Goal: Communication & Community: Answer question/provide support

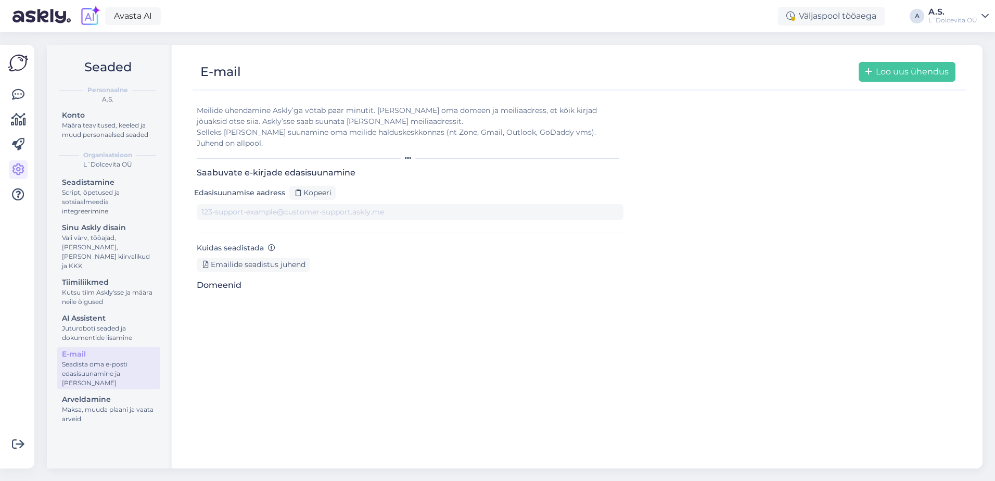
type input "[DOMAIN_NAME][EMAIL_ADDRESS][DOMAIN_NAME]"
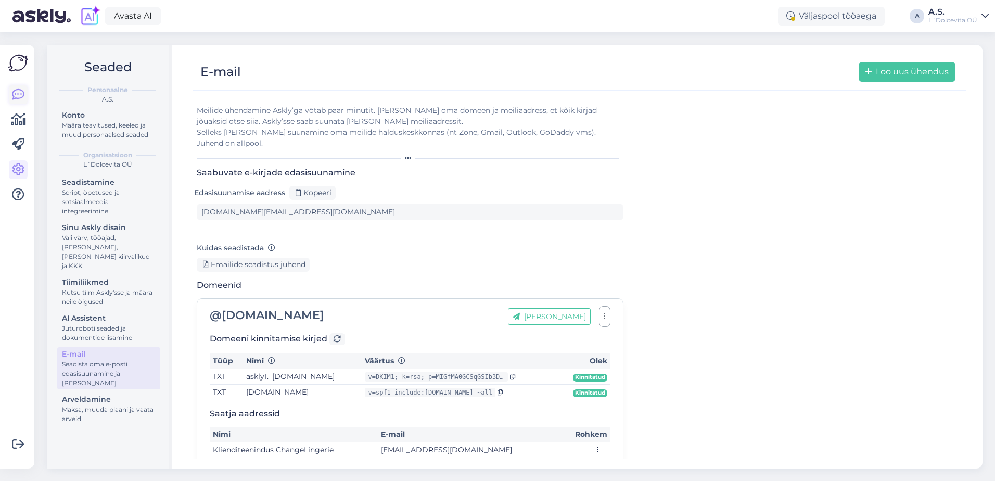
click at [20, 93] on icon at bounding box center [18, 94] width 12 height 12
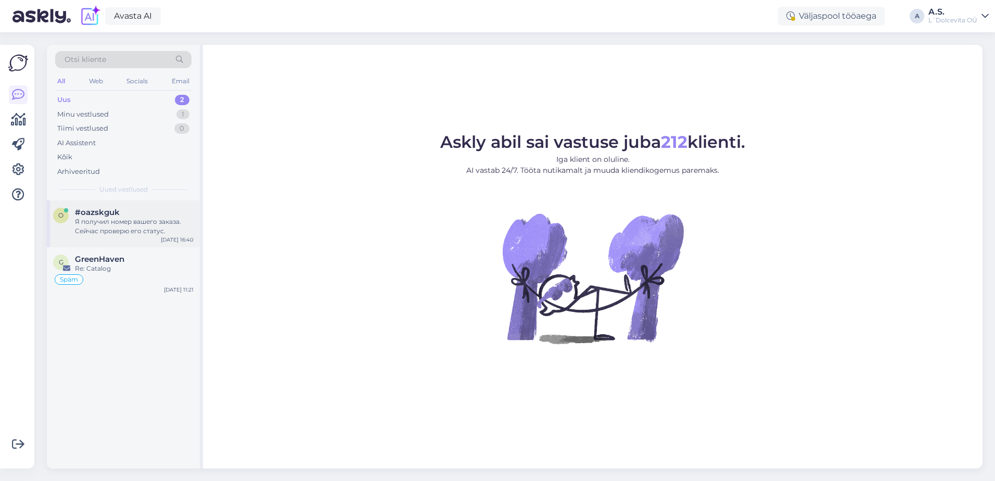
click at [106, 228] on div "Я получил номер вашего заказа. Сейчас проверю его статус." at bounding box center [134, 226] width 119 height 19
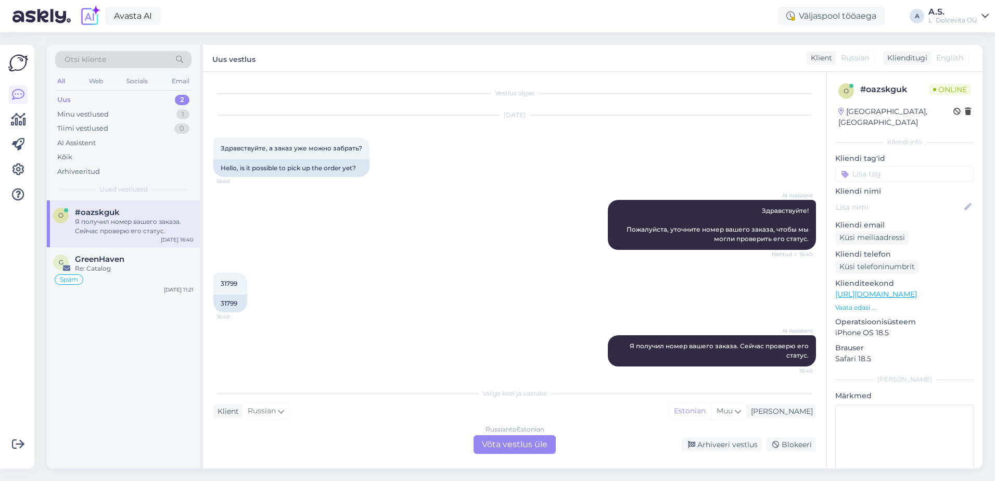
scroll to position [5, 0]
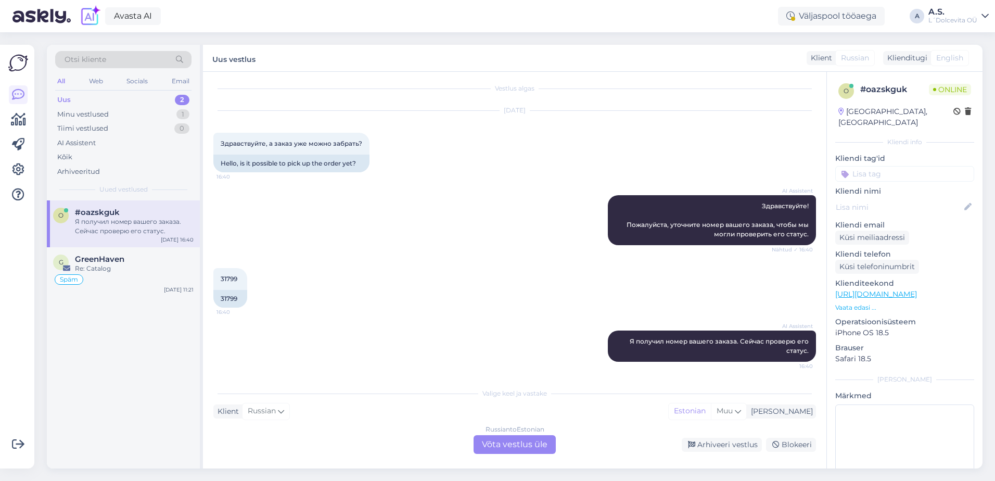
click at [528, 446] on div "Russian to Estonian Võta vestlus üle" at bounding box center [515, 444] width 82 height 19
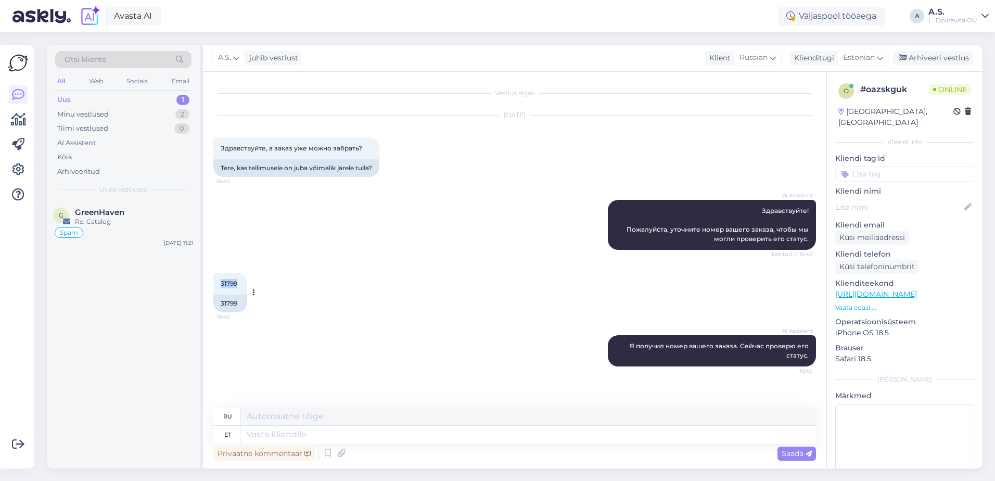
drag, startPoint x: 239, startPoint y: 283, endPoint x: 221, endPoint y: 282, distance: 18.3
click at [221, 282] on div "31799 16:40" at bounding box center [230, 284] width 34 height 22
copy span "31799"
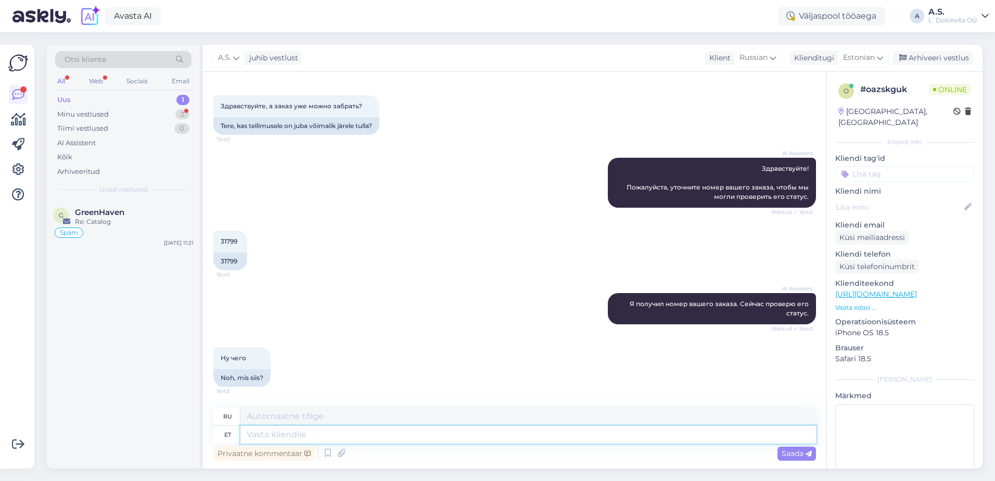
click at [272, 432] on textarea at bounding box center [528, 435] width 576 height 18
type textarea "T"
type textarea "Т"
type textarea "Kontrollisime j"
type textarea "Мы проверили"
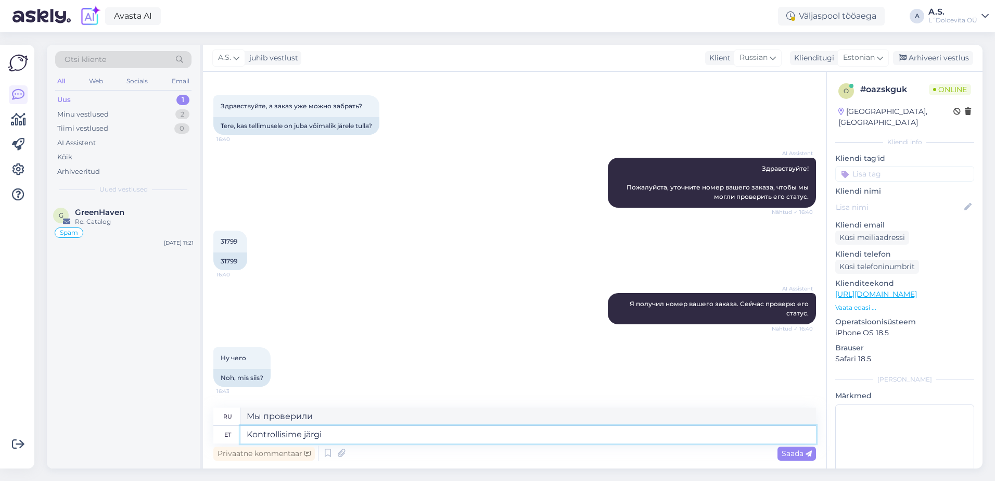
type textarea "Kontrollisime järgi"
type textarea "Мы проверили."
type textarea "Kontrollisime järgi et"
type textarea "Мы проверили, что"
type textarea "Kontrollisime järgi et võite"
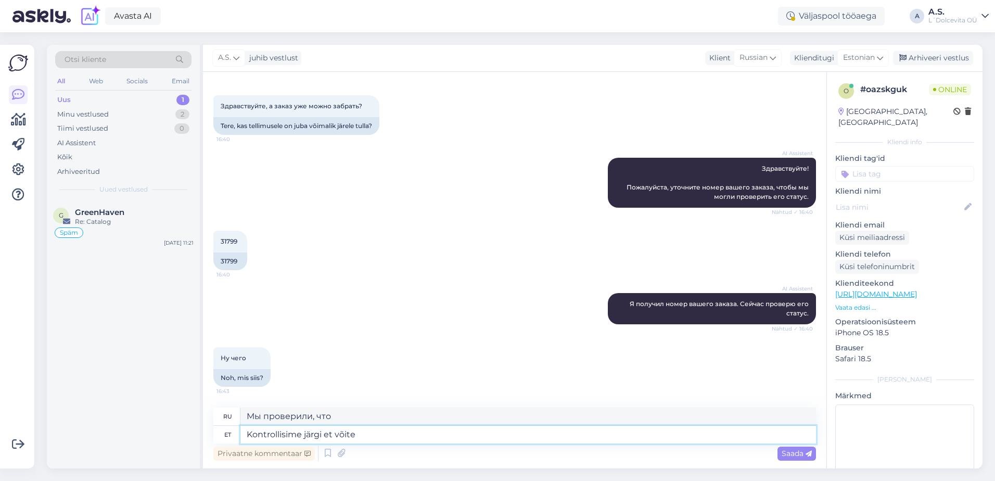
type textarea "Мы проверили, что вы можете"
type textarea "Kontrollisime järgi et võite minna"
type textarea "Мы проверили, все ли в порядке и вы можете ехать."
type textarea "Kontrollisime järgi et võite minna järgi"
type textarea "Мы проверили, сможете ли вы его забрать."
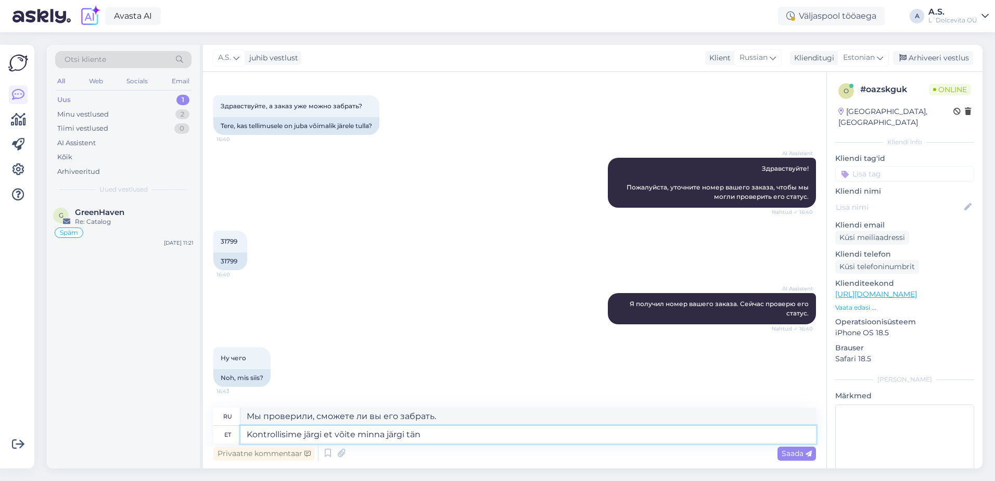
type textarea "Kontrollisime järgi et võite minna järgi [PERSON_NAME]"
type textarea "Мы проверили, вы можете забрать его сегодня."
type textarea "Kontrollisime järgi et võite minna järgi [PERSON_NAME] alates"
type textarea "Мы проверили, можете ли вы забрать заказ уже сегодня."
type textarea "Kontrollisime järgi et võite minna järgi [PERSON_NAME] alates kelal"
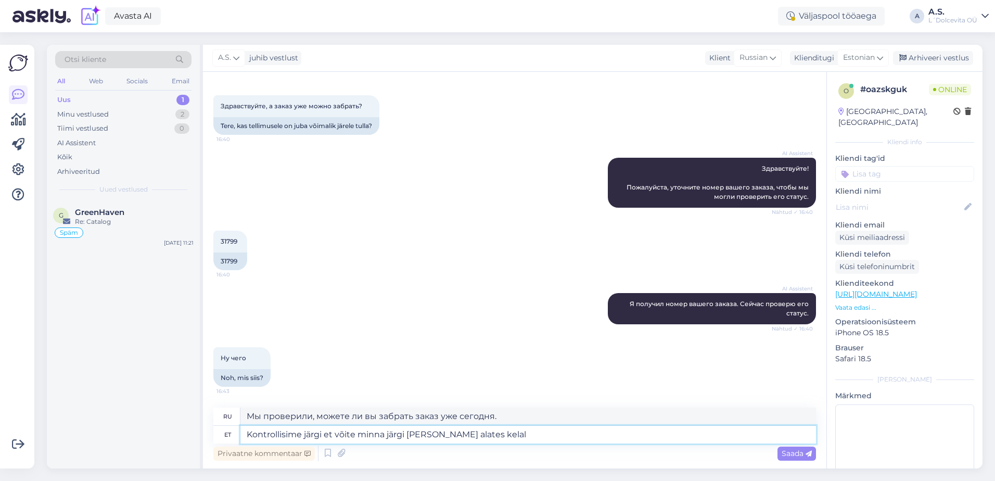
type textarea "Мы проверили, что вы можете забрать сегодня из"
type textarea "Kontrollisime järgi et võite minna järgi [PERSON_NAME] alates kella 18.00 s"
type textarea "Мы проверили, что вы сможете забрать заказ сегодня с 18.00 ."
type textarea "Kontrollisime järgi et võite minna järgi [PERSON_NAME] alates kella 18.00 st. T…"
type textarea "Мы проверили, что вы можете забрать заказ сегодня с 18.00 . Для вас"
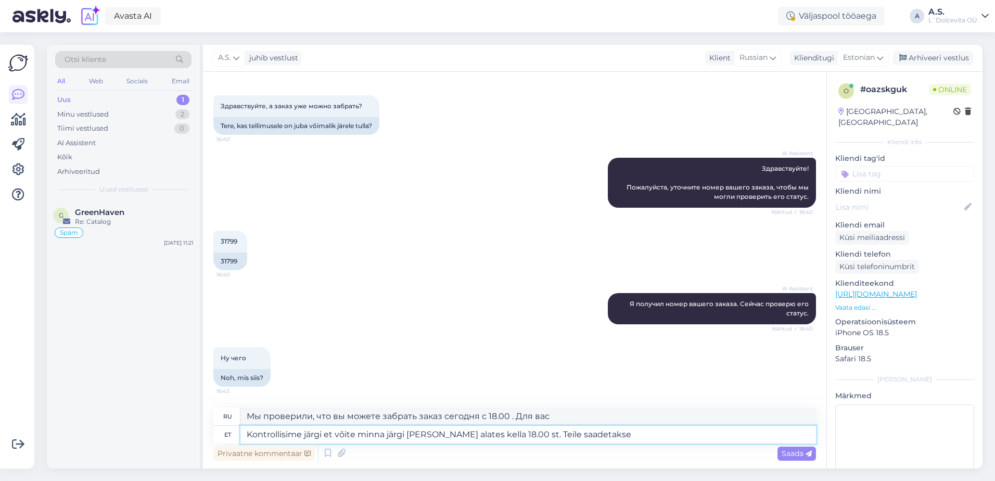
type textarea "Kontrollisime järgi et võite minna järgi [PERSON_NAME] alates kella 18.00 st. T…"
type textarea "Мы проверили, что вы можете забрать заказ сегодня с 18.00 . Вам будет отправлено"
type textarea "Kontrollisime järgi et võite minna järgi [PERSON_NAME] alates kella 18.00 st. T…"
type textarea "Мы проверили, что вы можете забрать заказ сегодня с 18.00 . Вы получите подтвер…"
type textarea "Kontrollisime järgi et võite minna järgi [PERSON_NAME] alates kella 18.00 st. T…"
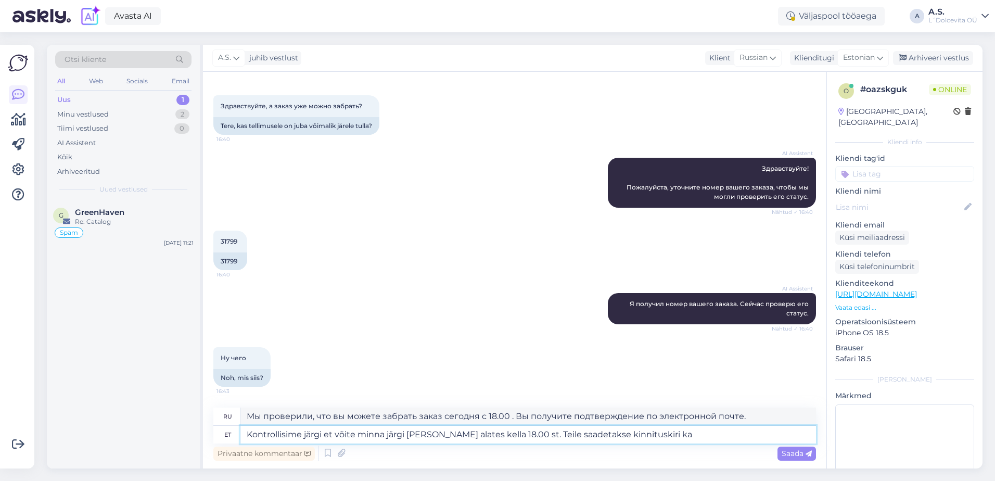
type textarea "Мы проверили, что вы можете забрать заказ сегодня с 18.00 . Вы также получите э…"
type textarea "Kontrollisime järgi et võite minna järgi [PERSON_NAME] alates kella 18.00 st. T…"
type textarea "Мы проверили, что вы сможете забрать заказ сегодня с 18.00 . Вы также получите …"
type textarea "Kontrollisime järgi et võite minna järgi [PERSON_NAME] alates kella 18.00 st. T…"
click at [779, 457] on div "Saada" at bounding box center [797, 454] width 39 height 14
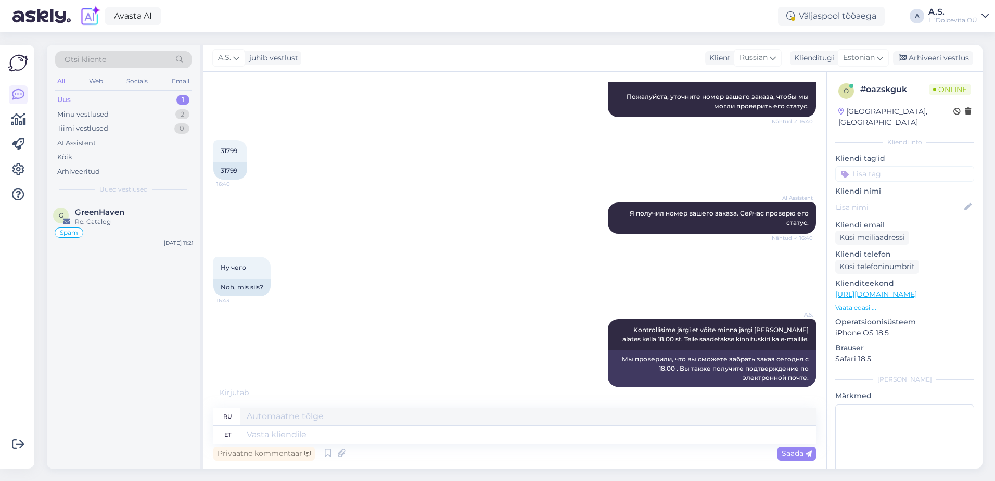
scroll to position [195, 0]
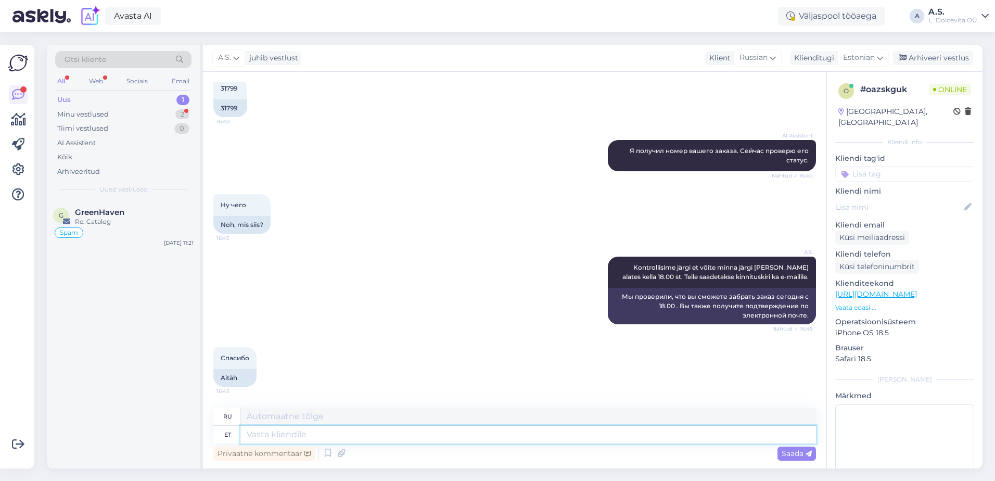
click at [272, 435] on textarea at bounding box center [528, 435] width 576 height 18
type textarea "Palun"
type textarea "Пожалуйста"
type textarea "Palun"
click at [797, 455] on span "Saada" at bounding box center [797, 453] width 30 height 9
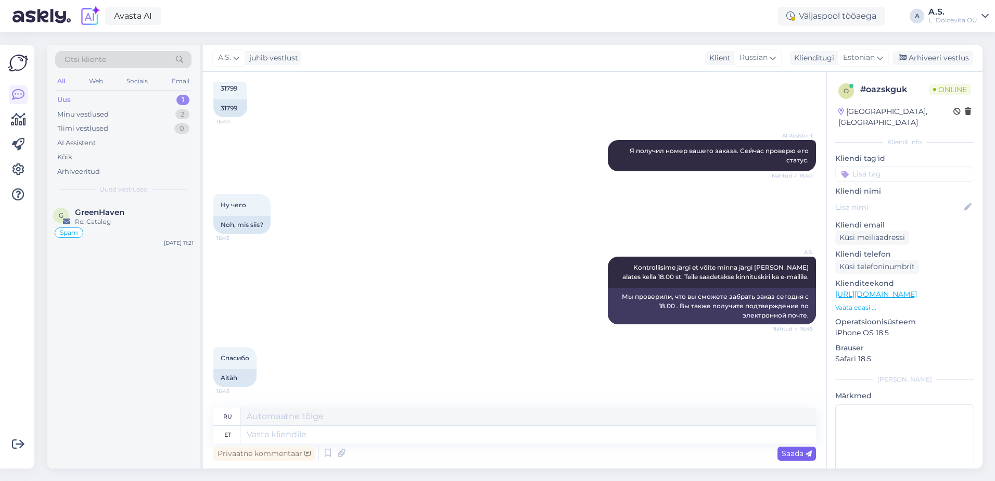
scroll to position [258, 0]
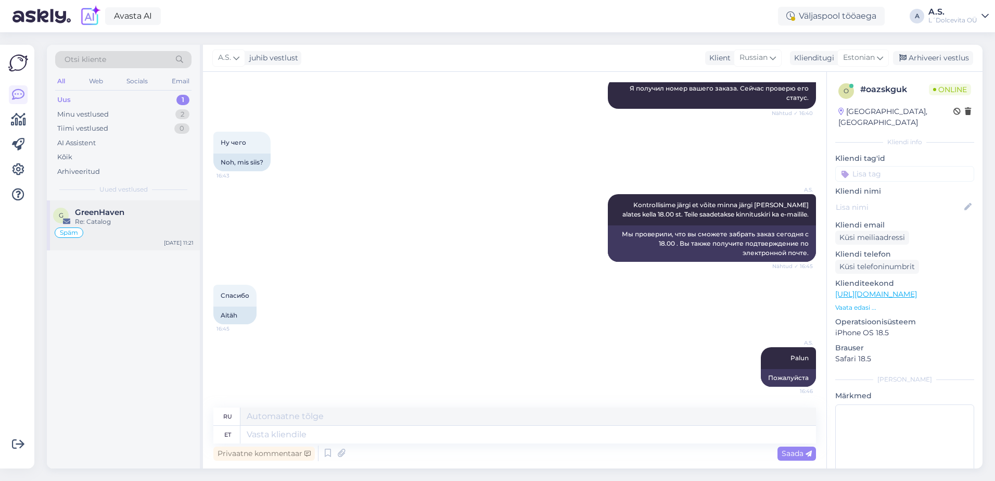
click at [138, 238] on div "Späm" at bounding box center [123, 232] width 141 height 12
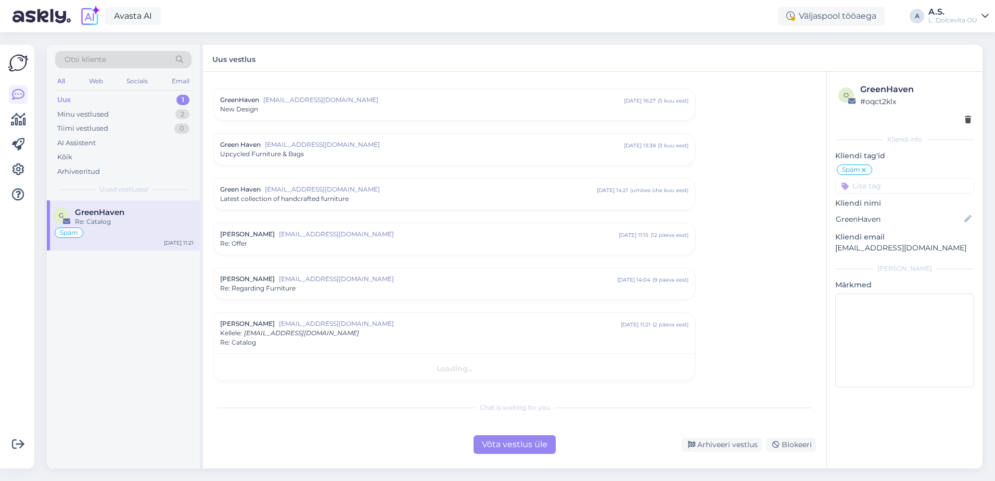
scroll to position [22, 0]
click at [791, 445] on div "Blokeeri" at bounding box center [791, 445] width 50 height 14
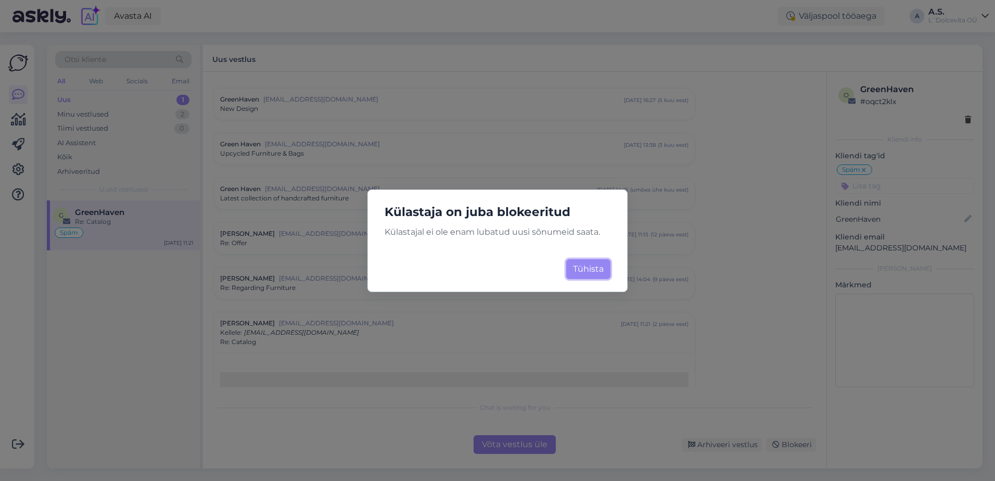
click at [593, 273] on button "Tühista" at bounding box center [588, 269] width 44 height 20
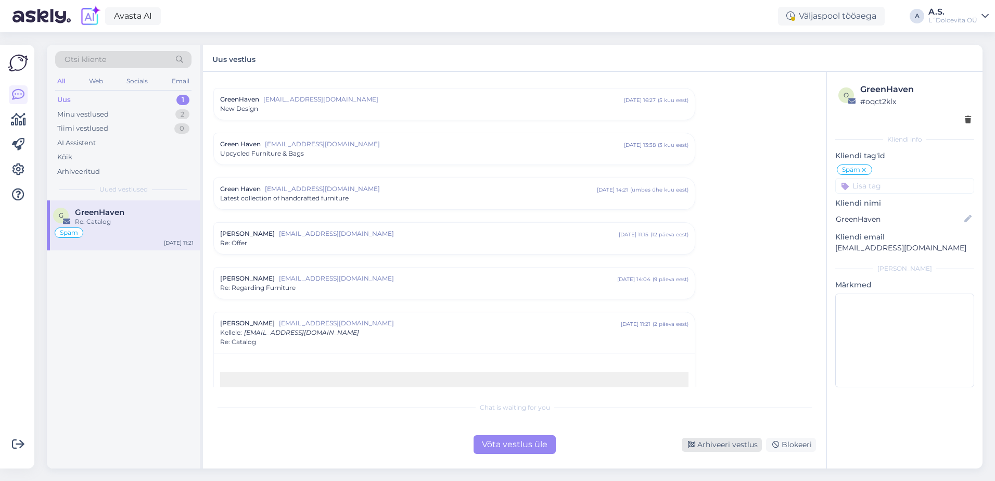
click at [717, 446] on div "Arhiveeri vestlus" at bounding box center [722, 445] width 80 height 14
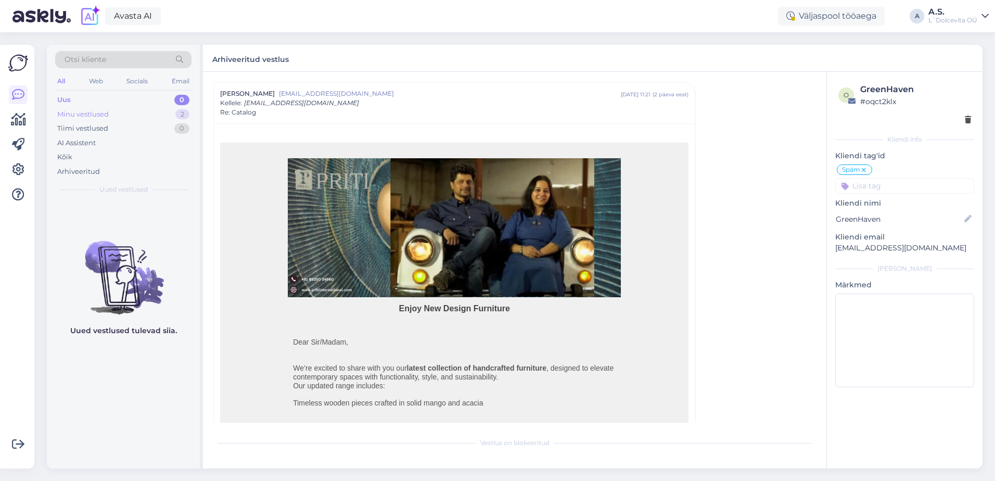
click at [108, 114] on div "Minu vestlused" at bounding box center [83, 114] width 52 height 10
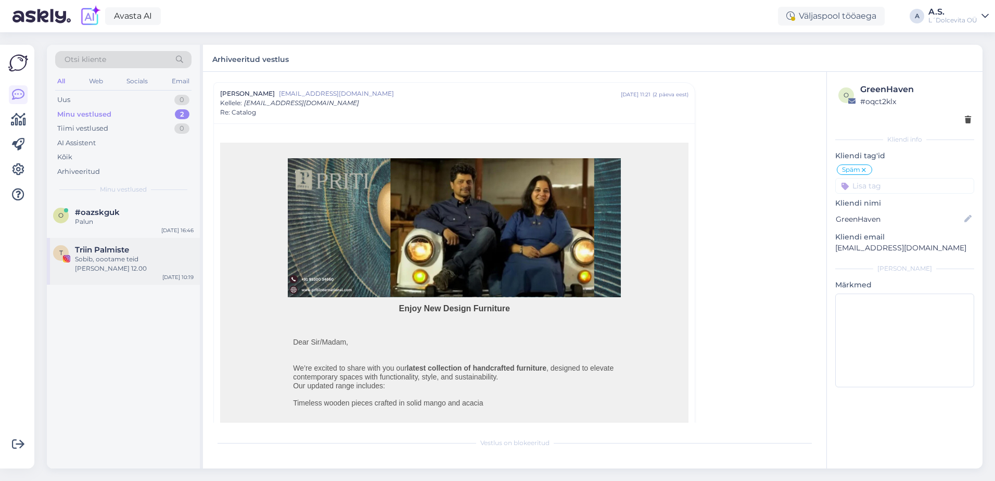
click at [107, 271] on div "T Triin Palmiste Sobib, oootame teid [PERSON_NAME] 12.00 [DATE] 10:19" at bounding box center [123, 261] width 153 height 47
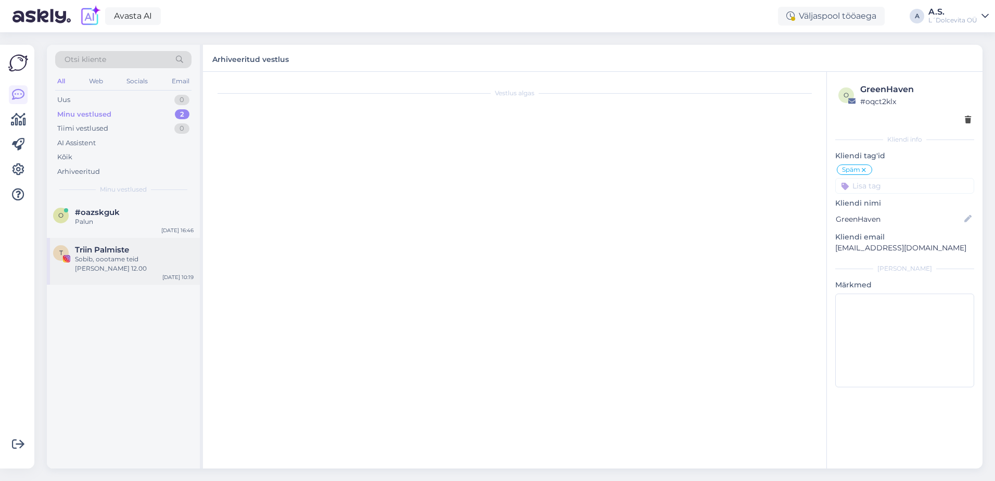
scroll to position [20, 0]
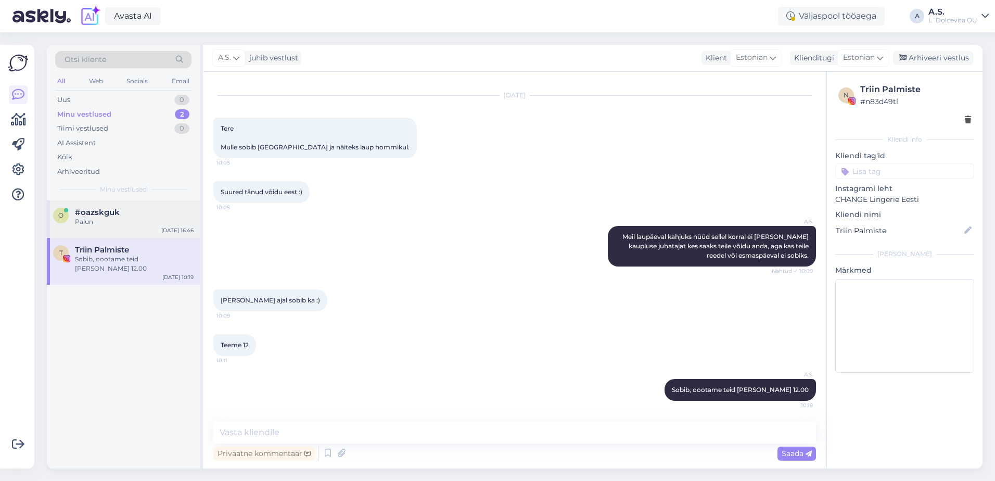
click at [137, 225] on div "Palun" at bounding box center [134, 221] width 119 height 9
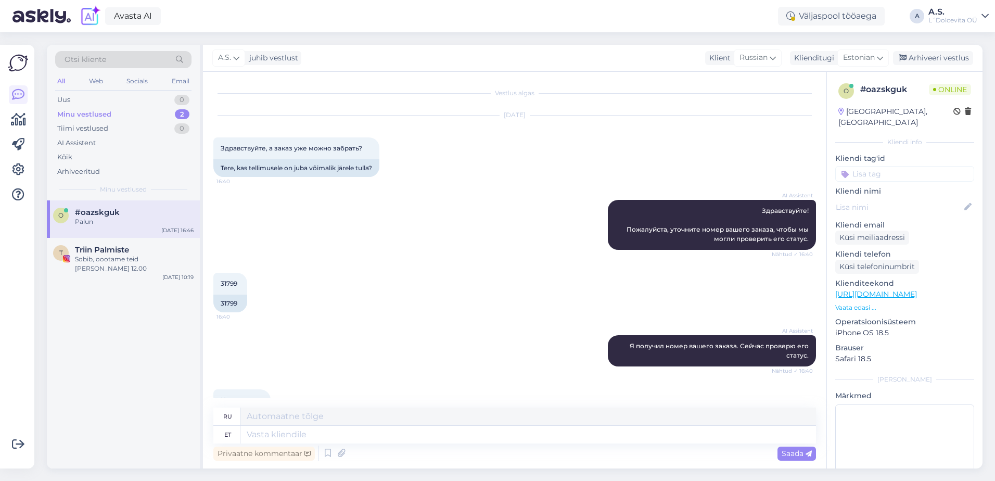
scroll to position [258, 0]
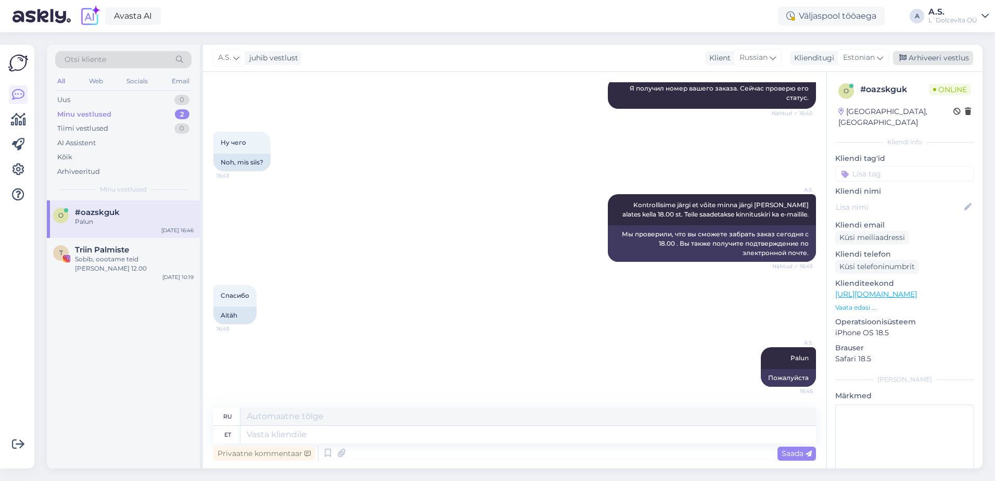
click at [911, 57] on div "Arhiveeri vestlus" at bounding box center [933, 58] width 80 height 14
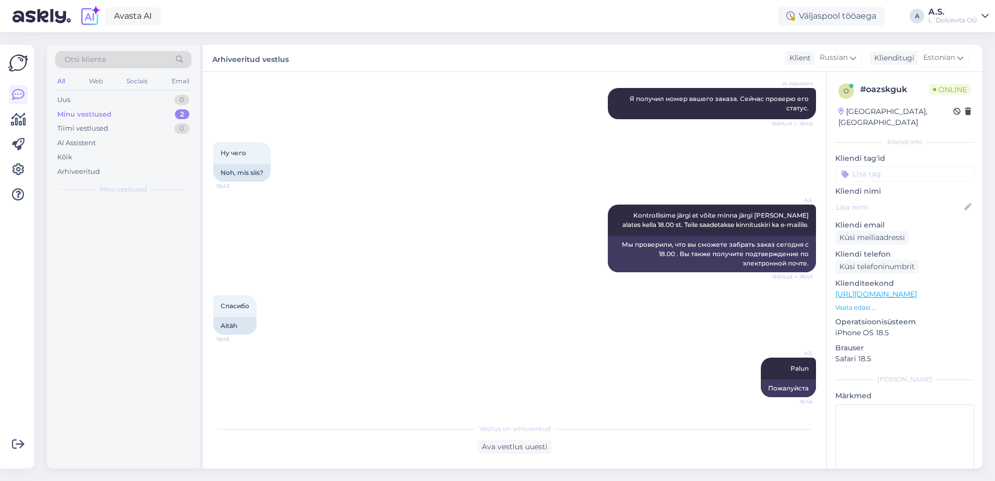
scroll to position [247, 0]
click at [102, 228] on div "T Triin Palmiste Sobib, oootame teid [PERSON_NAME] 12.00 [DATE] 10:19" at bounding box center [123, 223] width 153 height 47
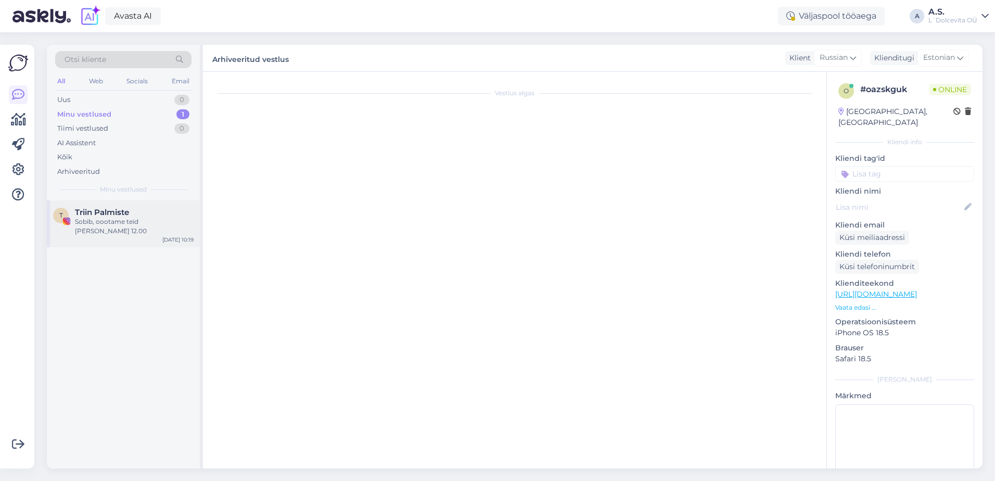
scroll to position [20, 0]
